Goal: Transaction & Acquisition: Purchase product/service

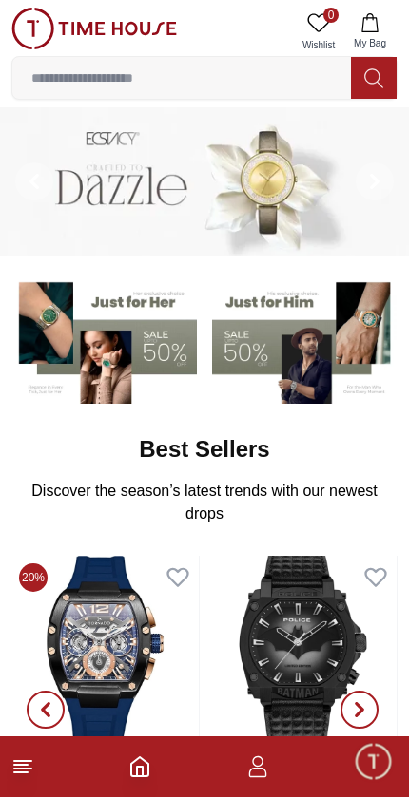
click at [277, 591] on img at bounding box center [302, 651] width 187 height 190
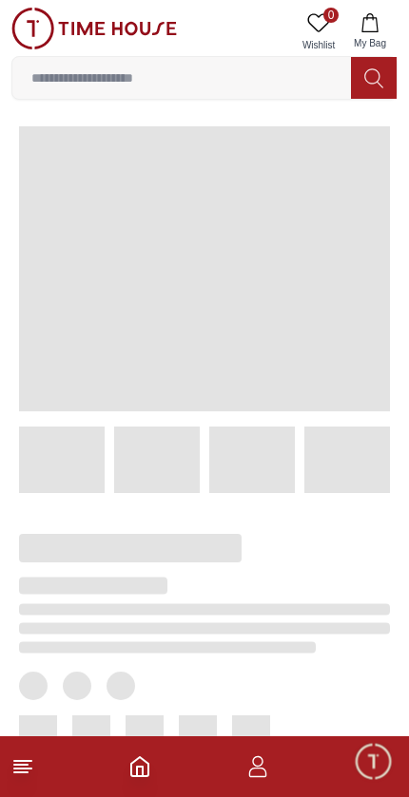
click at [297, 568] on div at bounding box center [189, 689] width 401 height 392
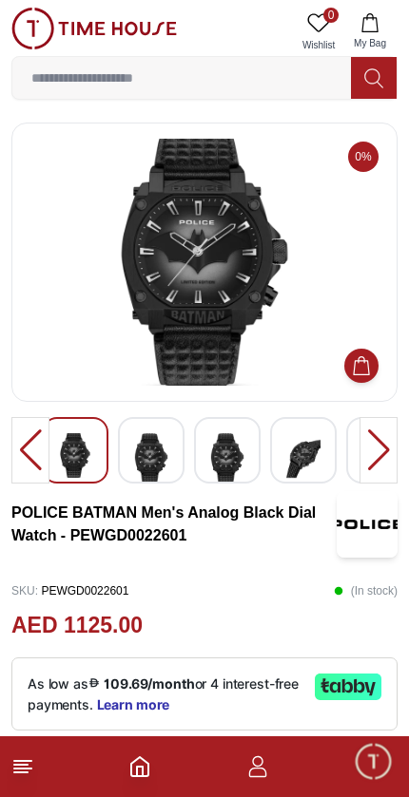
click at [308, 685] on div "As low as 109.69/month or 4 interest-free payments. Learn more" at bounding box center [204, 694] width 386 height 73
click at [273, 599] on div "SKU : PEWGD0022601 ( In stock )" at bounding box center [204, 591] width 386 height 29
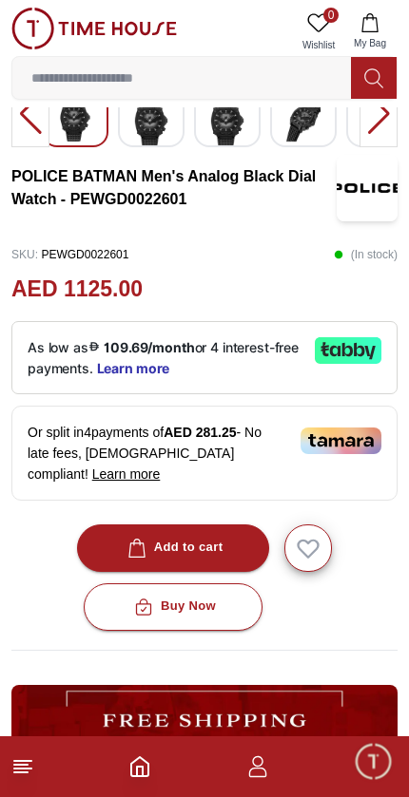
scroll to position [337, 0]
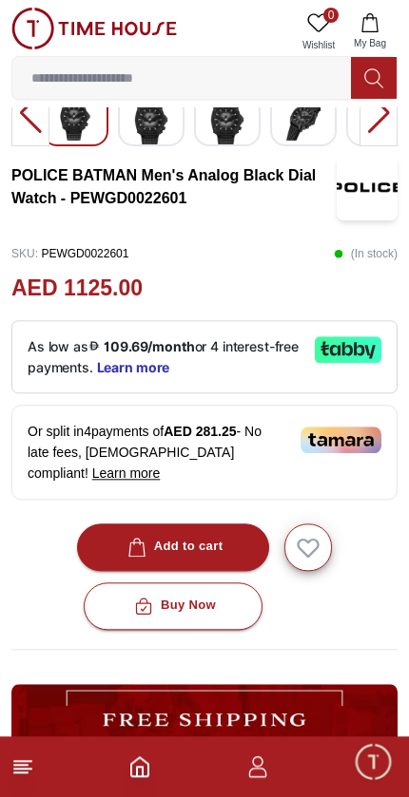
click at [279, 583] on div "Buy Now" at bounding box center [204, 607] width 386 height 48
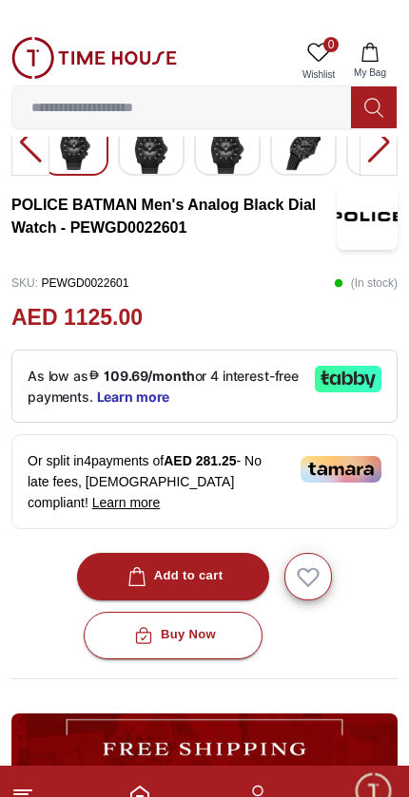
click at [284, 685] on div at bounding box center [204, 730] width 386 height 123
click at [272, 686] on div at bounding box center [204, 730] width 386 height 123
click at [281, 683] on div at bounding box center [204, 730] width 386 height 123
click at [279, 681] on div at bounding box center [204, 730] width 386 height 123
click at [314, 675] on div "Overview Round Metal Black case with Analog display, Black dial 45x51.5mm case …" at bounding box center [204, 710] width 386 height 373
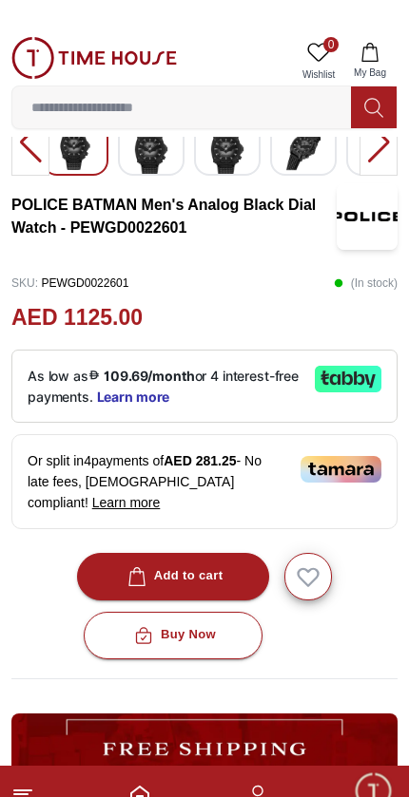
click at [320, 679] on div at bounding box center [204, 730] width 386 height 123
click at [322, 679] on div at bounding box center [204, 730] width 386 height 123
click at [322, 674] on div "Overview Round Metal Black case with Analog display, Black dial 45x51.5mm case …" at bounding box center [204, 710] width 386 height 373
click at [322, 679] on div at bounding box center [204, 730] width 386 height 123
click at [321, 675] on div "Overview Round Metal Black case with Analog display, Black dial 45x51.5mm case …" at bounding box center [204, 710] width 386 height 373
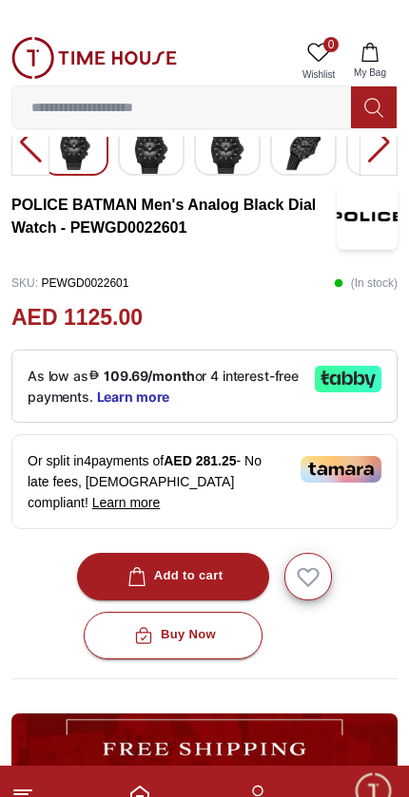
click at [321, 678] on div at bounding box center [204, 730] width 386 height 123
click at [326, 672] on div "Overview Round Metal Black case with Analog display, Black dial 45x51.5mm case …" at bounding box center [204, 710] width 386 height 373
click at [323, 674] on div "Overview Round Metal Black case with Analog display, Black dial 45x51.5mm case …" at bounding box center [204, 710] width 386 height 373
click at [323, 682] on div at bounding box center [204, 730] width 386 height 123
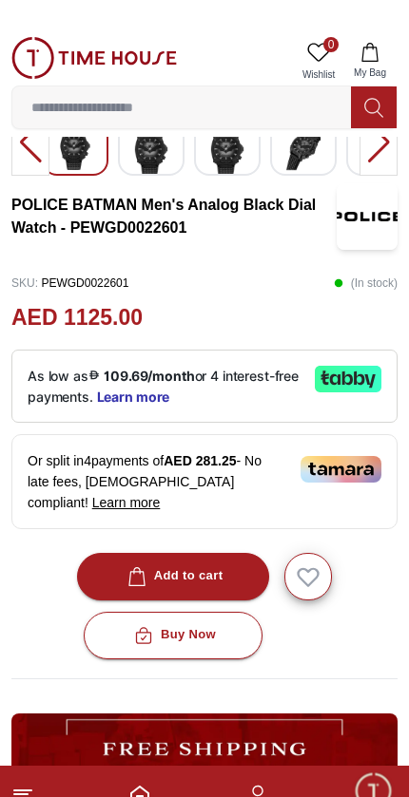
click at [328, 675] on div "Overview Round Metal Black case with Analog display, Black dial 45x51.5mm case …" at bounding box center [204, 710] width 386 height 373
click at [328, 674] on div "Overview Round Metal Black case with Analog display, Black dial 45x51.5mm case …" at bounding box center [204, 710] width 386 height 373
click at [330, 675] on div "Overview Round Metal Black case with Analog display, Black dial 45x51.5mm case …" at bounding box center [204, 710] width 386 height 373
click at [328, 672] on div "Overview Round Metal Black case with Analog display, Black dial 45x51.5mm case …" at bounding box center [204, 710] width 386 height 373
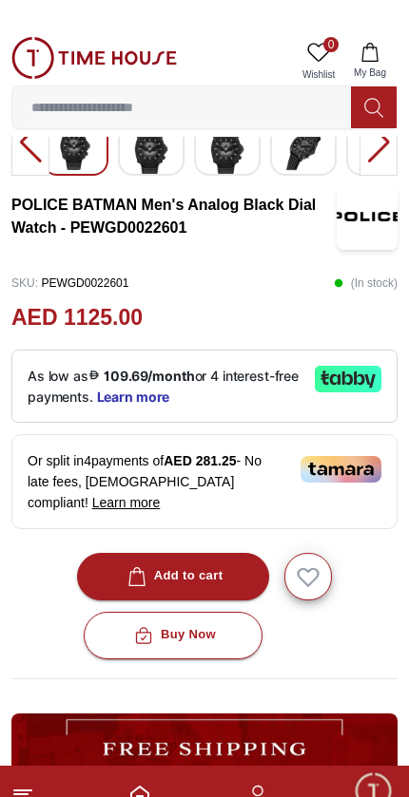
click at [326, 675] on div "Overview Round Metal Black case with Analog display, Black dial 45x51.5mm case …" at bounding box center [204, 710] width 386 height 373
click at [321, 676] on div at bounding box center [204, 730] width 386 height 123
click at [316, 685] on div at bounding box center [204, 730] width 386 height 123
click at [308, 676] on div at bounding box center [204, 730] width 386 height 123
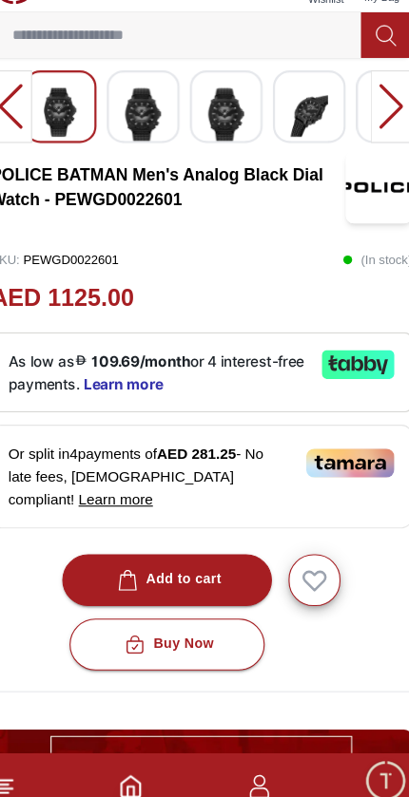
click at [285, 554] on div "Add to cart Buy Now" at bounding box center [204, 607] width 386 height 106
click at [279, 613] on div "Buy Now" at bounding box center [204, 637] width 386 height 48
click at [282, 613] on div "Buy Now" at bounding box center [204, 637] width 386 height 48
click at [245, 613] on div "Buy Now" at bounding box center [204, 637] width 386 height 48
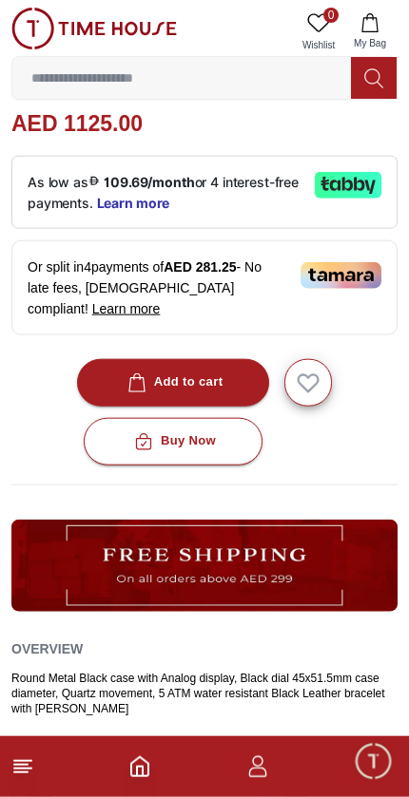
scroll to position [505, 0]
